Goal: Book appointment/travel/reservation

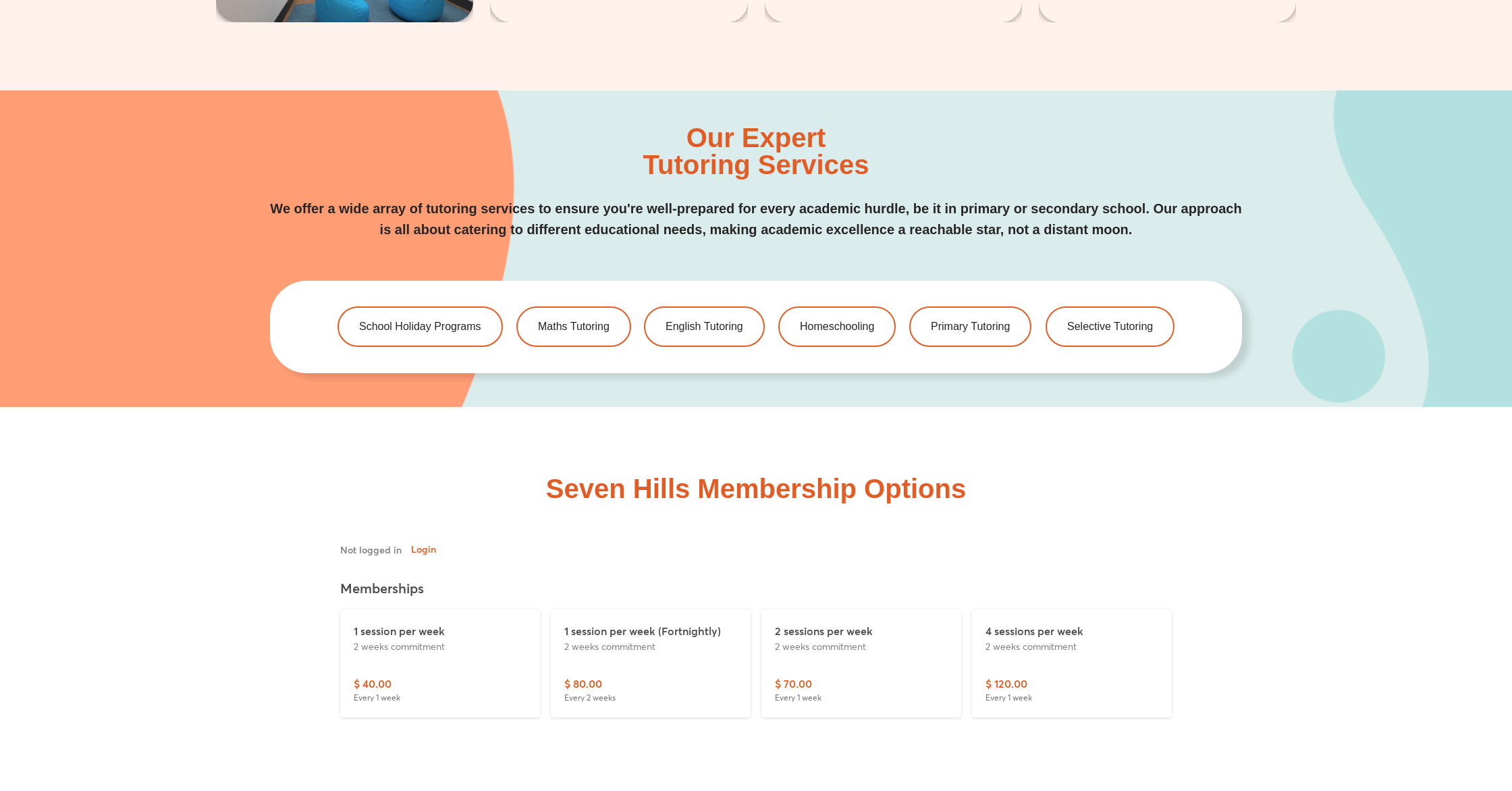
scroll to position [3448, 0]
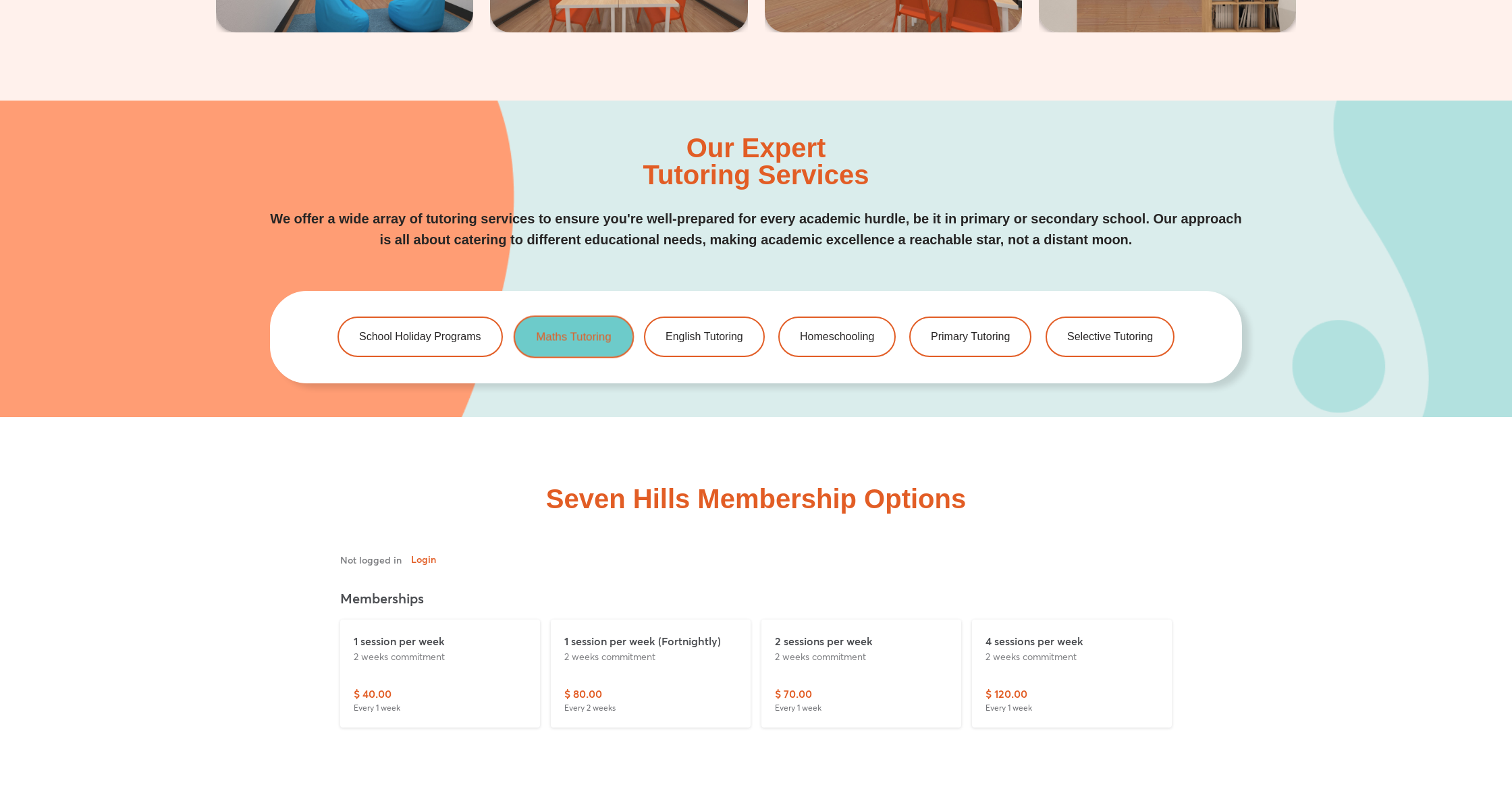
click at [550, 331] on span "Maths Tutoring" at bounding box center [573, 337] width 75 height 11
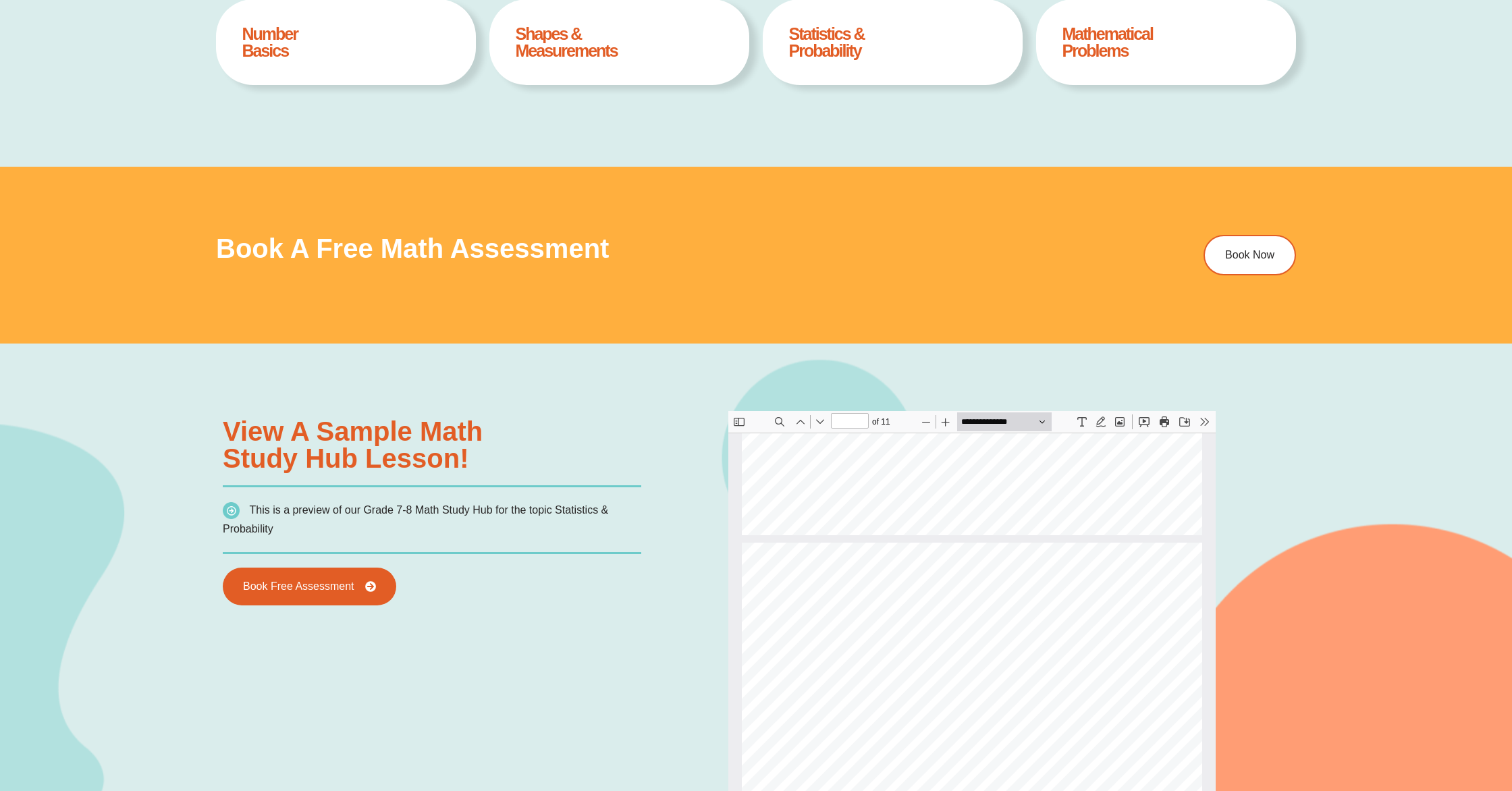
scroll to position [501, 0]
drag, startPoint x: 821, startPoint y: 622, endPoint x: 916, endPoint y: 640, distance: 96.7
drag, startPoint x: 943, startPoint y: 647, endPoint x: 932, endPoint y: 645, distance: 11.2
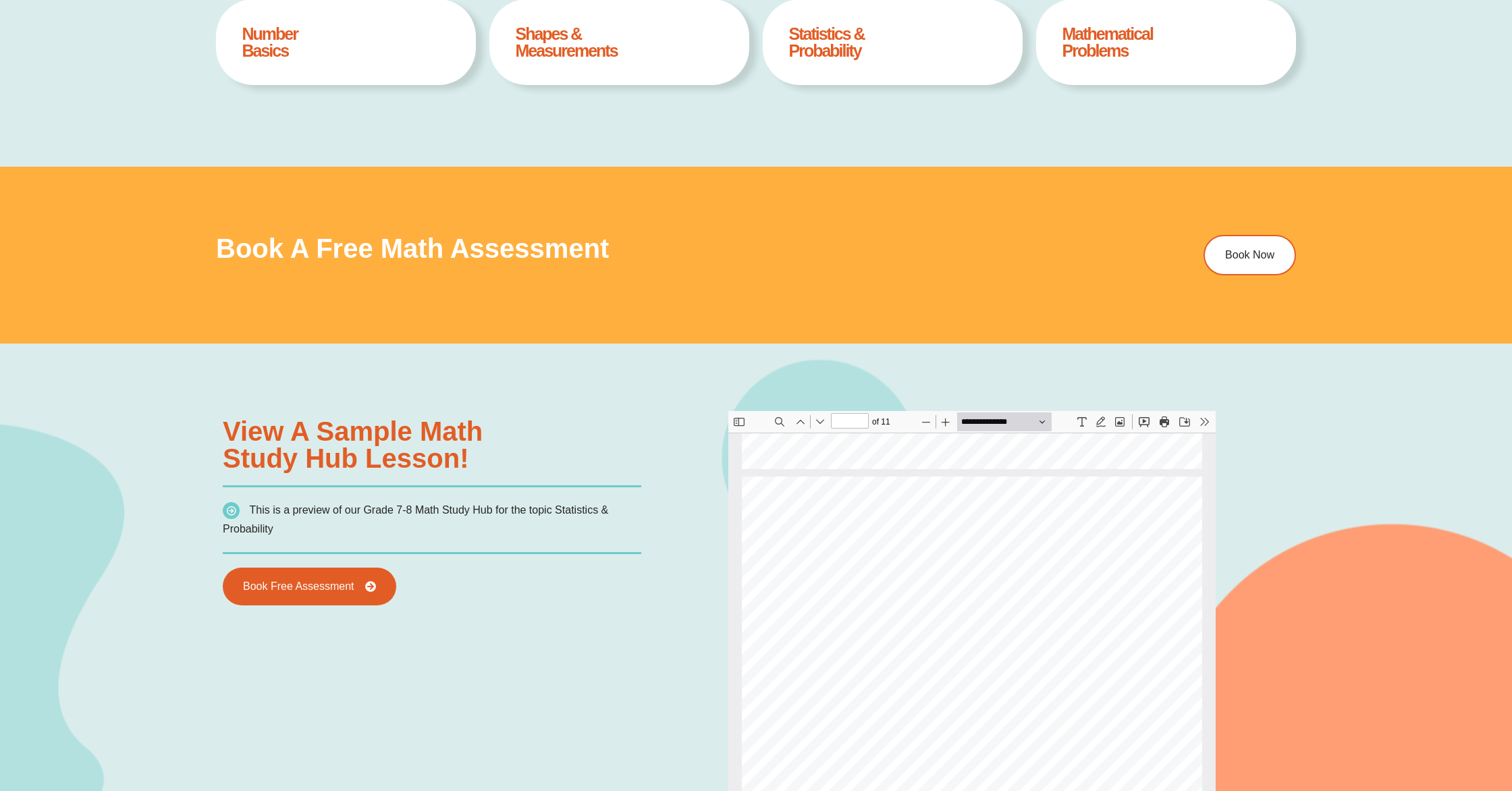
scroll to position [3907, 0]
drag, startPoint x: 846, startPoint y: 557, endPoint x: 1024, endPoint y: 569, distance: 178.4
click at [1024, 569] on div "Level 2: Q# QUESTION RESPONSE 6 The number of aces that a tennis player serves …" at bounding box center [972, 450] width 461 height 596
click at [1014, 568] on div "Level 2: Q# QUESTION RESPONSE 6 The number of aces that a tennis player serves …" at bounding box center [972, 450] width 461 height 596
drag, startPoint x: 858, startPoint y: 574, endPoint x: 1054, endPoint y: 601, distance: 197.9
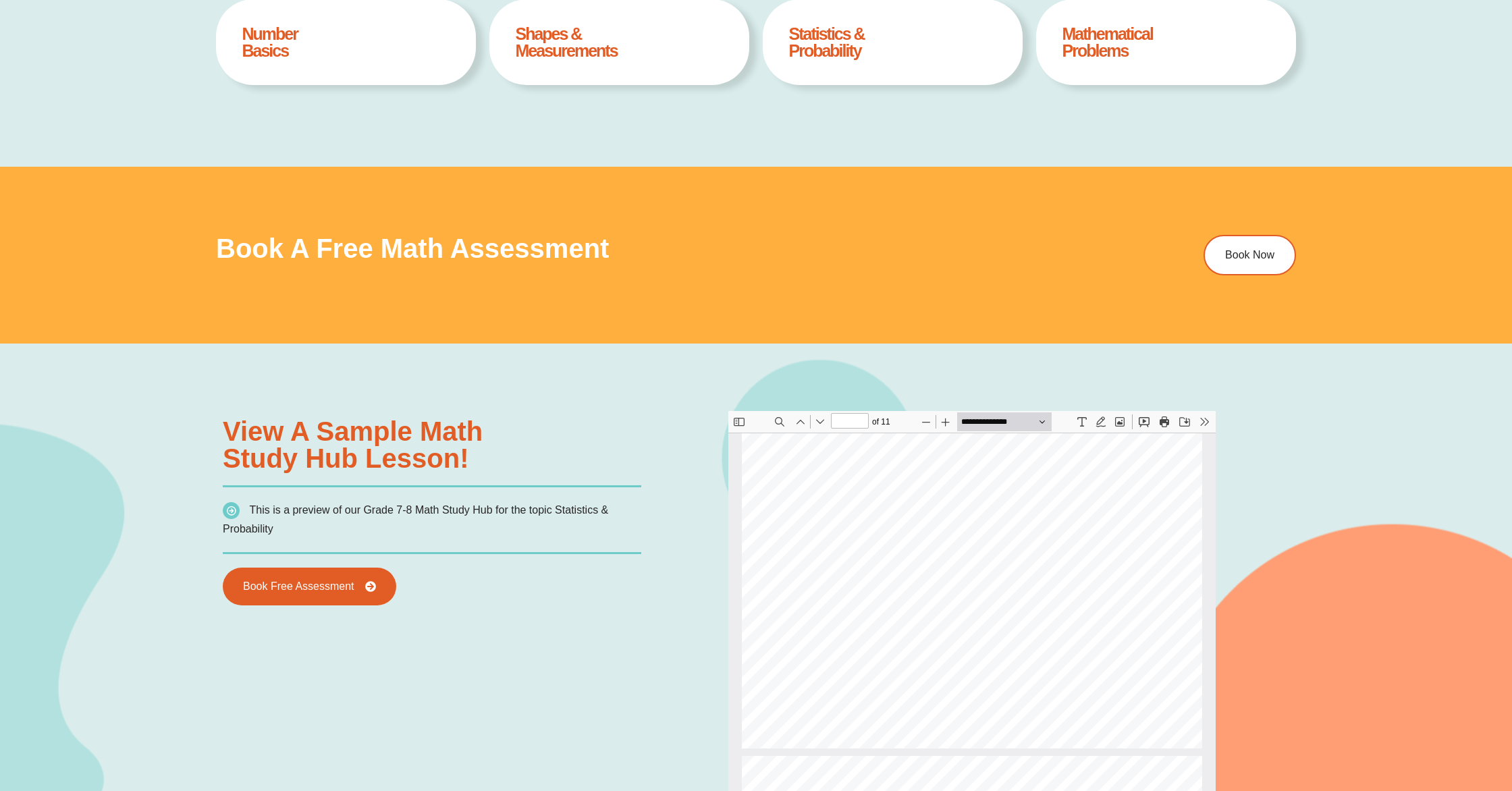
click at [1054, 601] on div "Level 2: Q# QUESTION RESPONSE 6 The number of aces that a tennis player serves …" at bounding box center [972, 450] width 461 height 596
click at [1025, 591] on div "Level 2: Q# QUESTION RESPONSE 6 The number of aces that a tennis player serves …" at bounding box center [972, 450] width 461 height 596
drag, startPoint x: 1073, startPoint y: 598, endPoint x: 1125, endPoint y: 595, distance: 52.1
click at [1123, 595] on div "Level 2: Q# QUESTION RESPONSE 6 The number of aces that a tennis player serves …" at bounding box center [972, 450] width 461 height 596
drag, startPoint x: 1102, startPoint y: 566, endPoint x: 1068, endPoint y: 576, distance: 35.4
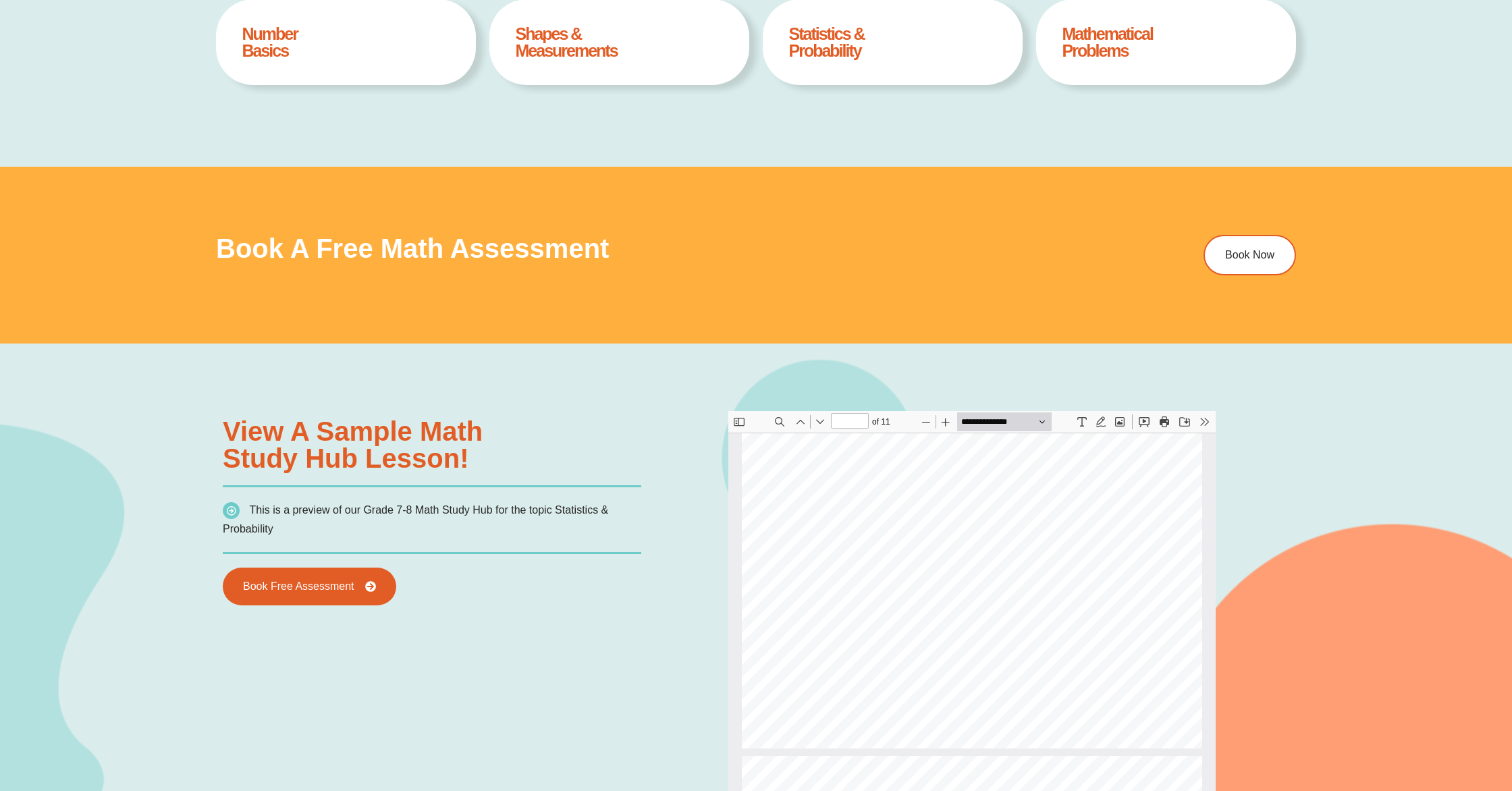
click at [1101, 567] on div "Level 2: Q# QUESTION RESPONSE 6 The number of aces that a tennis player serves …" at bounding box center [972, 450] width 461 height 596
type input "**"
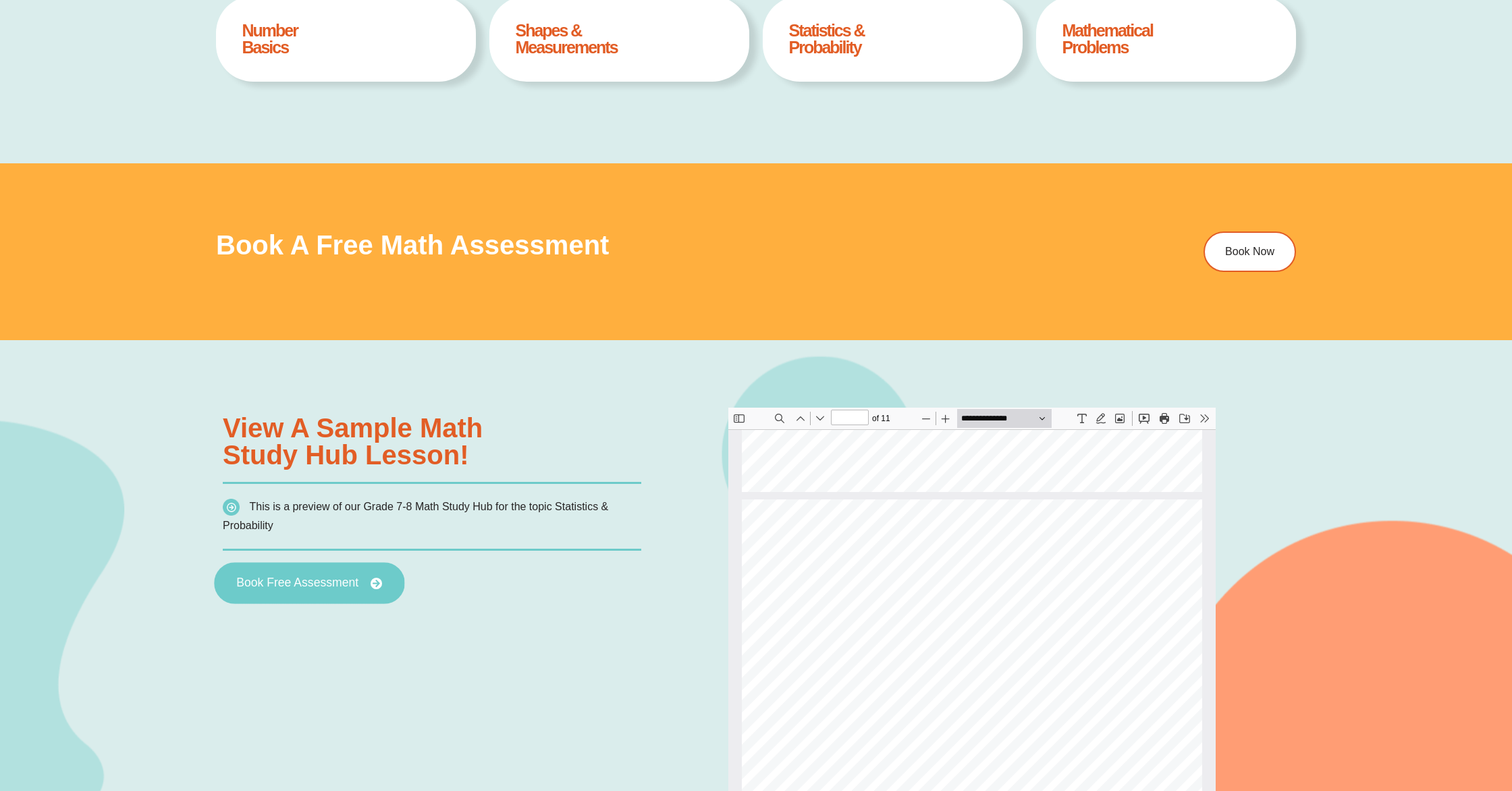
click at [306, 582] on span "Book Free Assessment" at bounding box center [297, 583] width 123 height 12
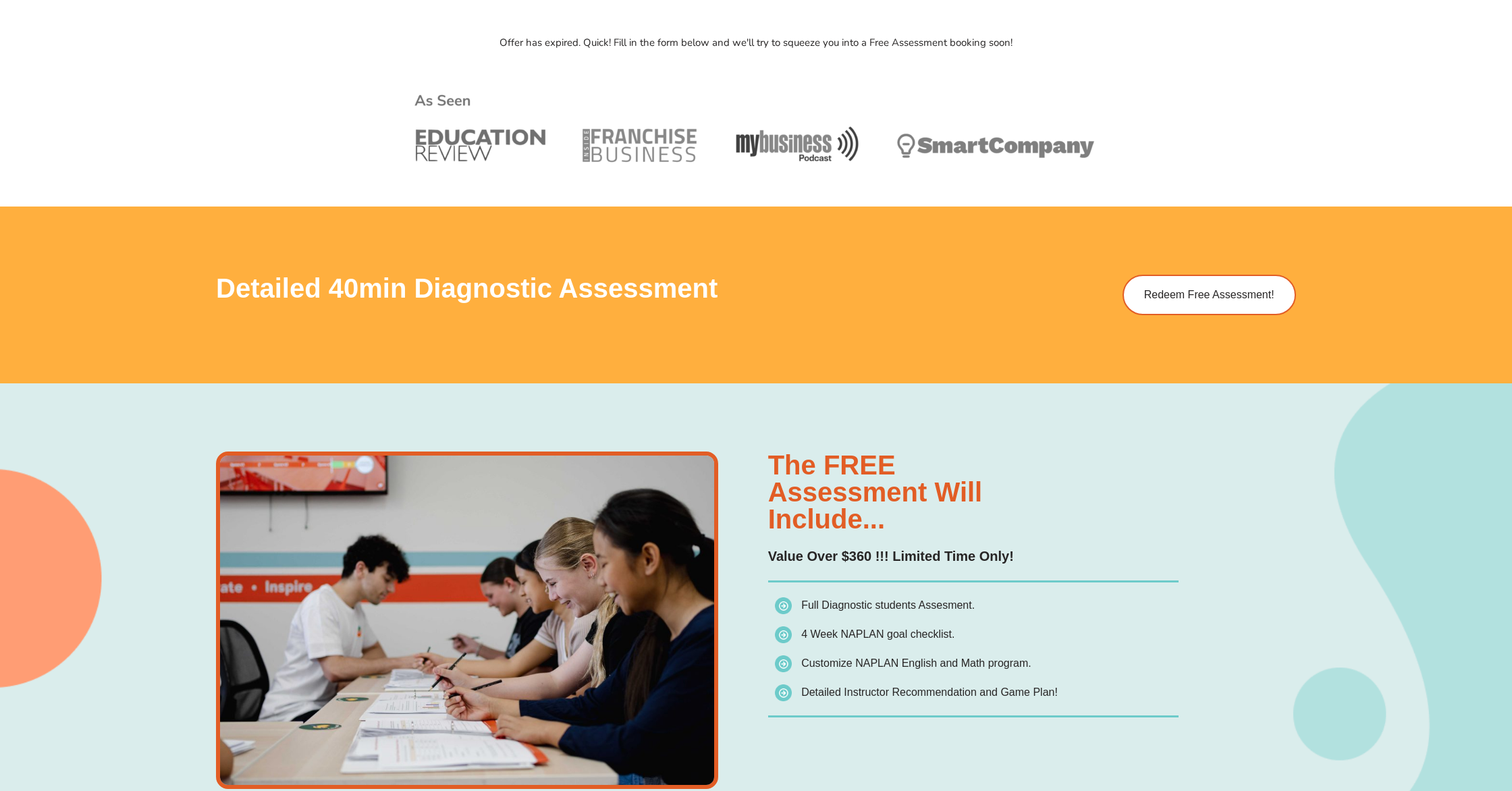
scroll to position [693, 0]
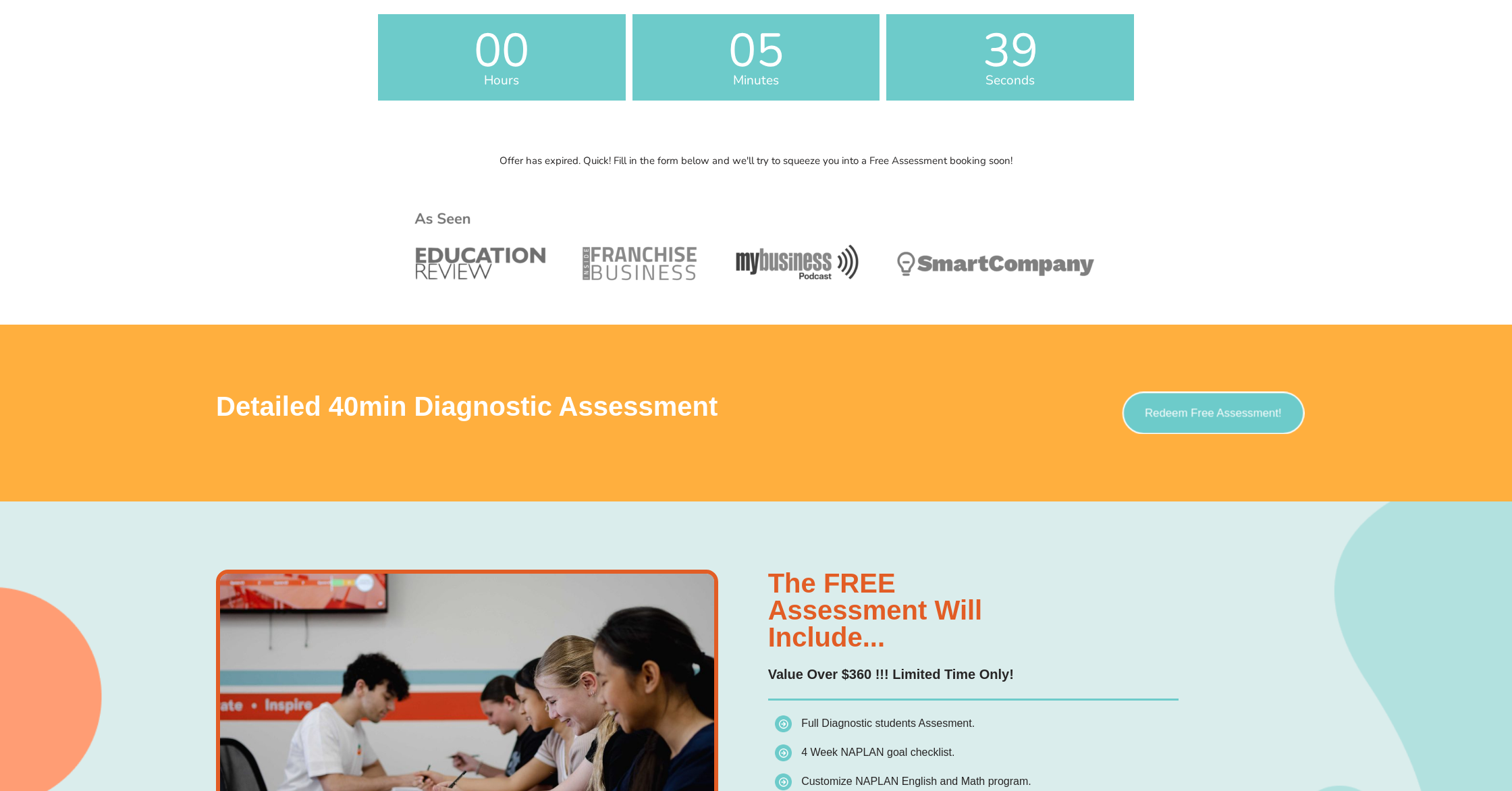
click at [1203, 424] on link "Redeem Free Assessment!" at bounding box center [1213, 414] width 182 height 42
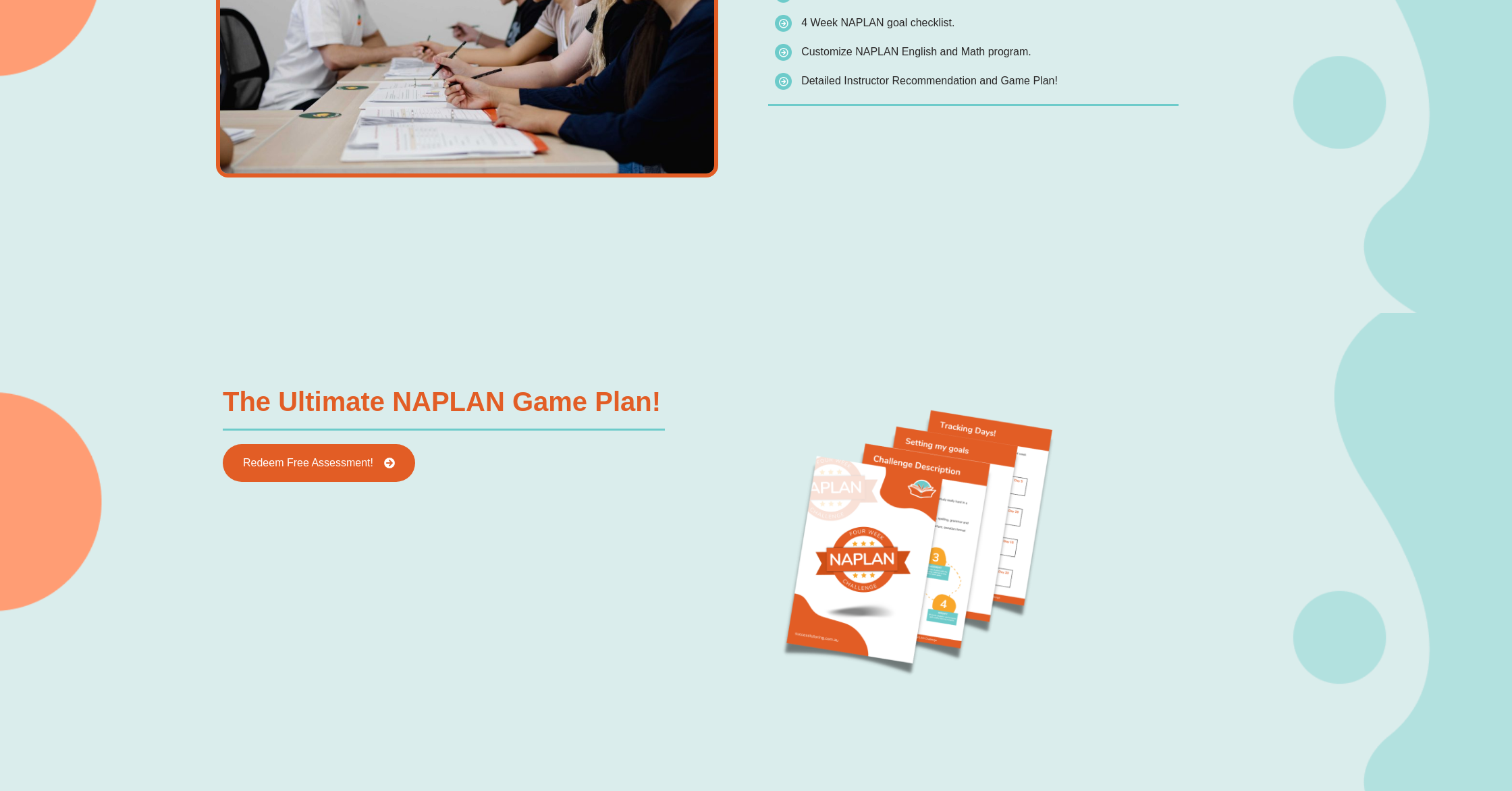
scroll to position [1419, 0]
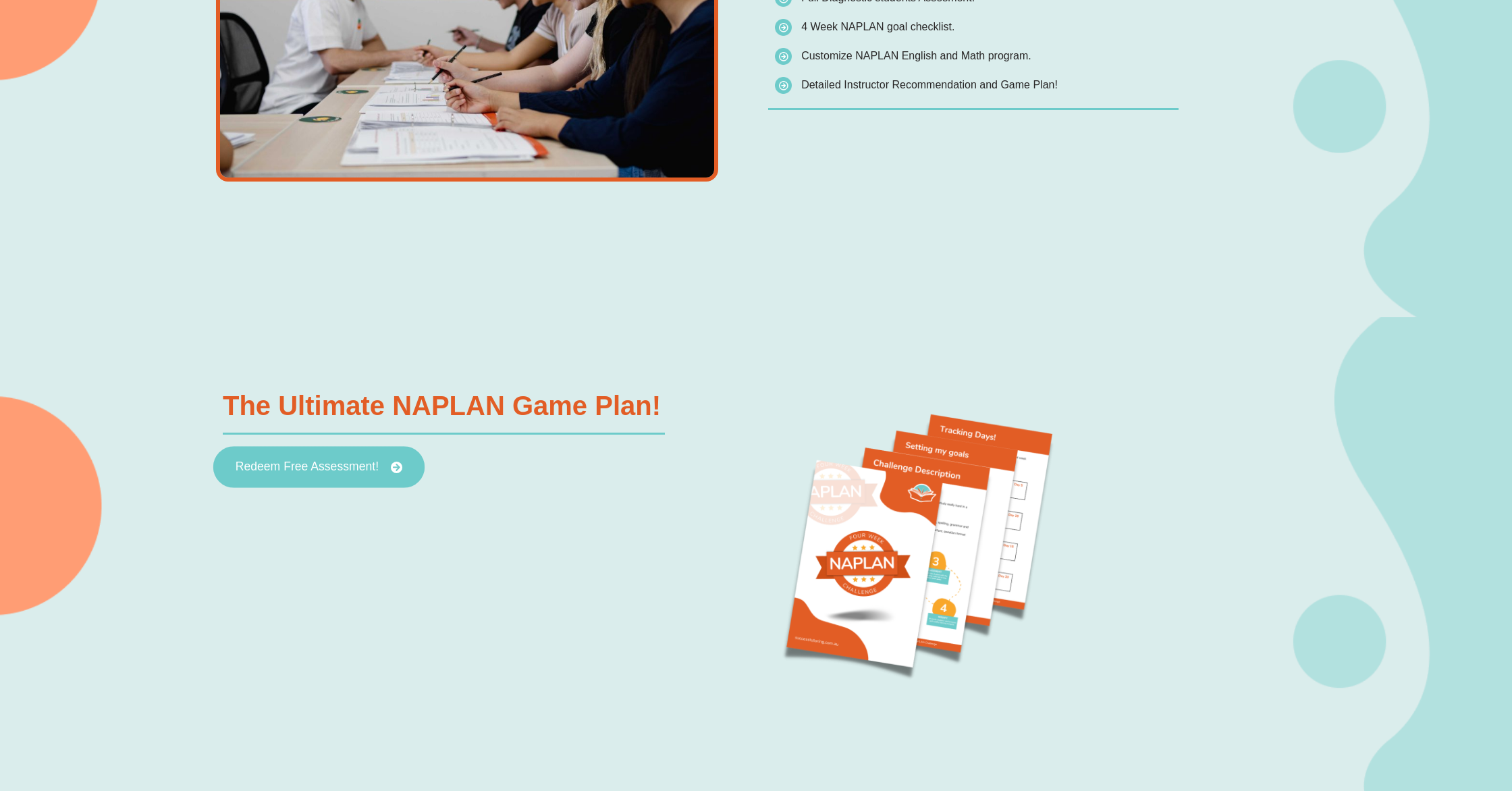
click at [336, 466] on span "Redeem Free Assessment!" at bounding box center [307, 467] width 143 height 12
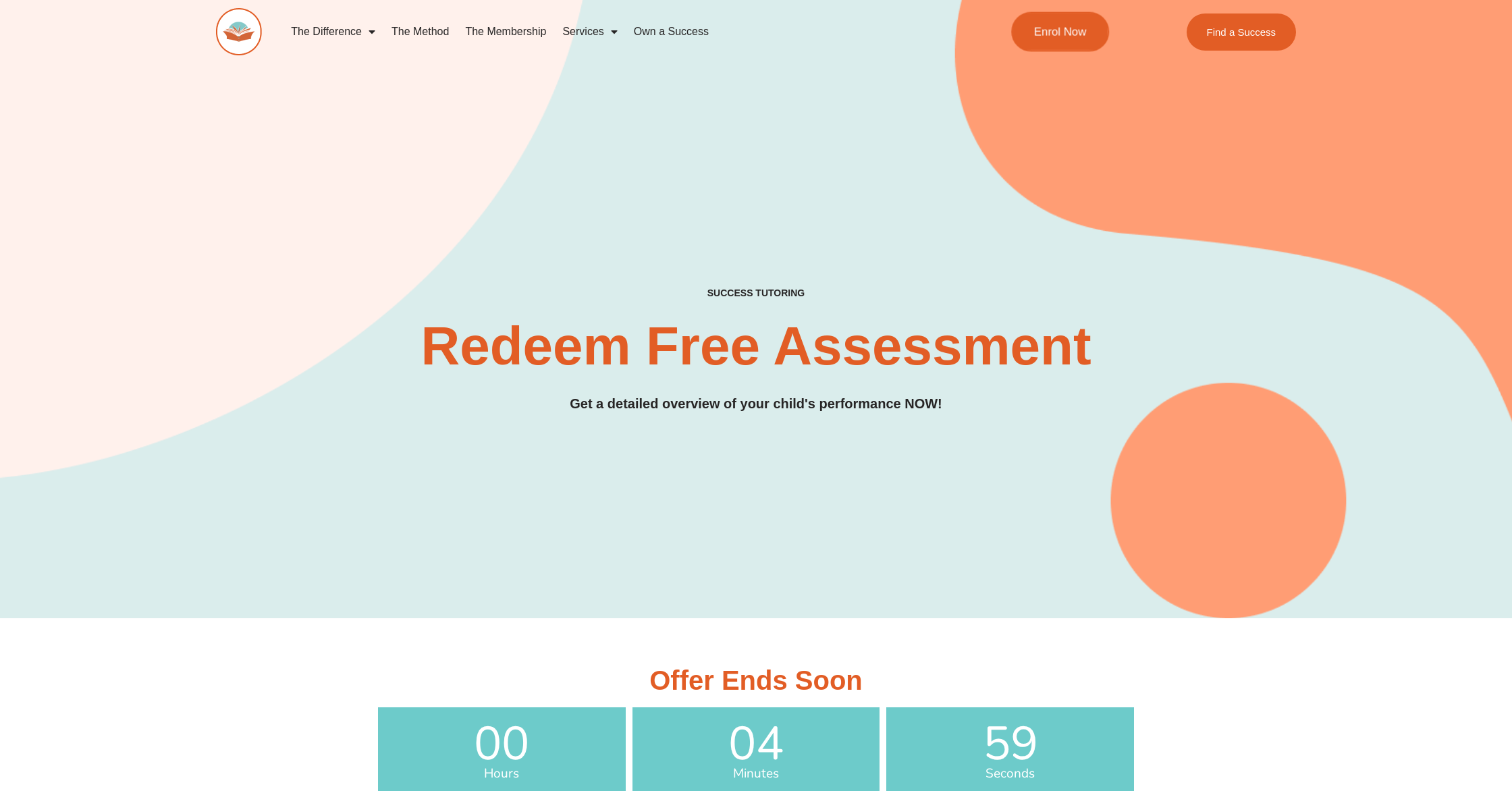
click at [1091, 21] on link "Enrol Now" at bounding box center [1060, 32] width 98 height 40
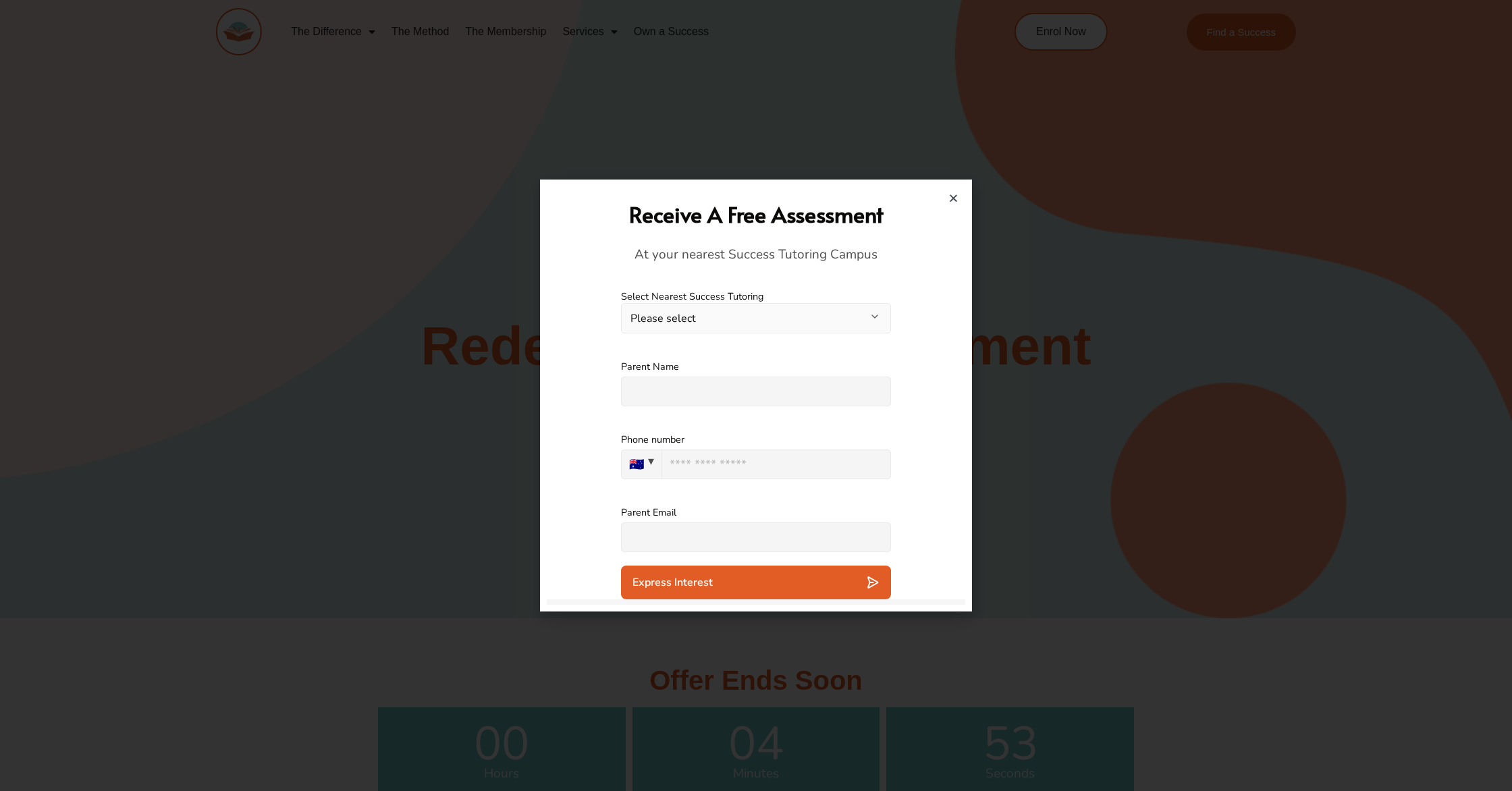
click at [956, 200] on icon "Close" at bounding box center [953, 197] width 10 height 10
